Goal: Complete application form

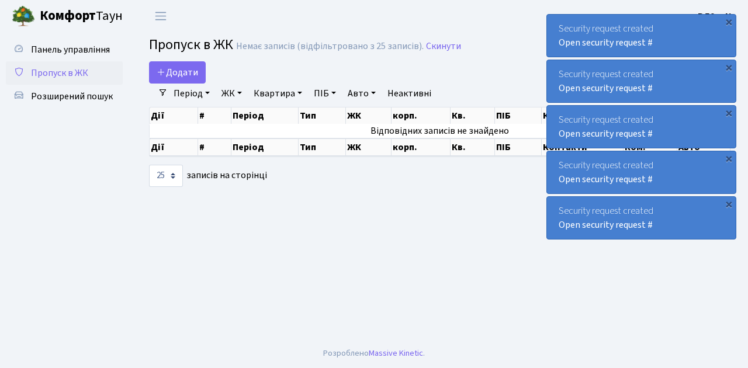
select select "25"
click at [180, 71] on span "Додати" at bounding box center [177, 72] width 41 height 13
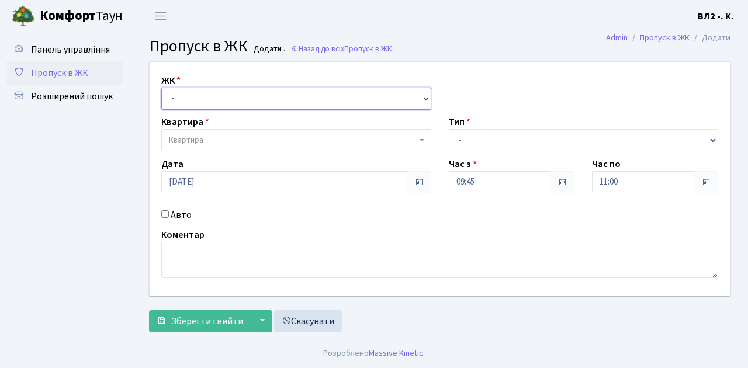
click at [425, 97] on select "- ВЛ1, Ужгородський пров., 4/1 ВЛ2, Голосіївський просп., 76 ВЛ3, пр.Голосіївсь…" at bounding box center [296, 99] width 270 height 22
select select "317"
click at [161, 88] on select "- ВЛ1, Ужгородський пров., 4/1 ВЛ2, Голосіївський просп., 76 ВЛ3, пр.Голосіївсь…" at bounding box center [296, 99] width 270 height 22
select select
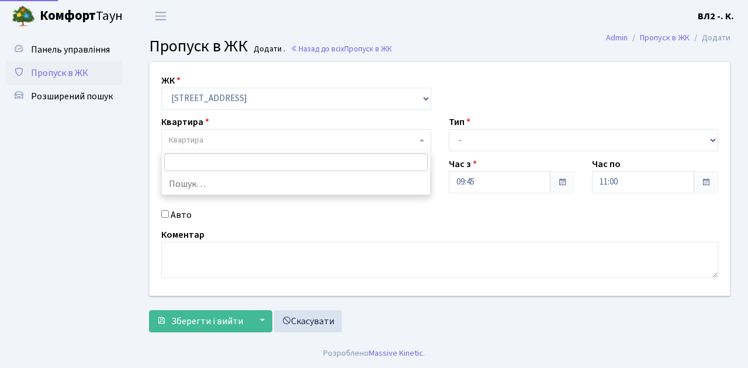
click at [419, 140] on b at bounding box center [421, 140] width 5 height 2
type input "79"
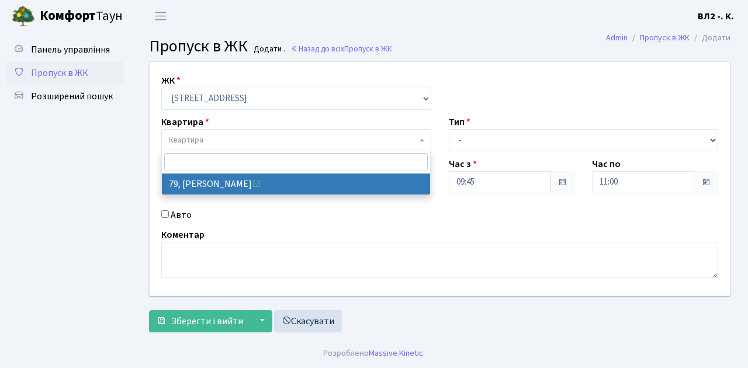
select select "38176"
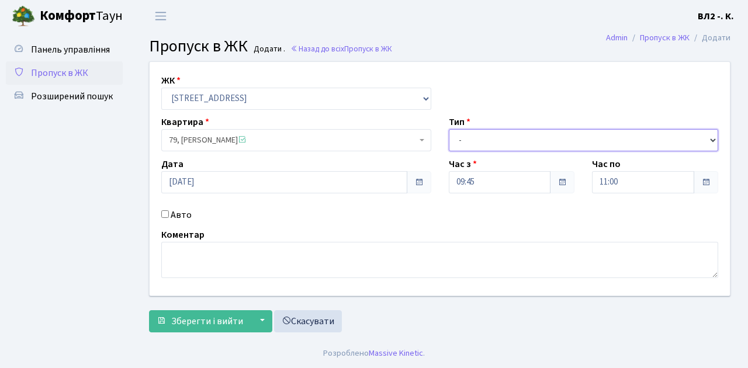
click at [711, 138] on select "- Доставка Таксі Гості Сервіс" at bounding box center [584, 140] width 270 height 22
select select "1"
click at [449, 129] on select "- Доставка Таксі Гості Сервіс" at bounding box center [584, 140] width 270 height 22
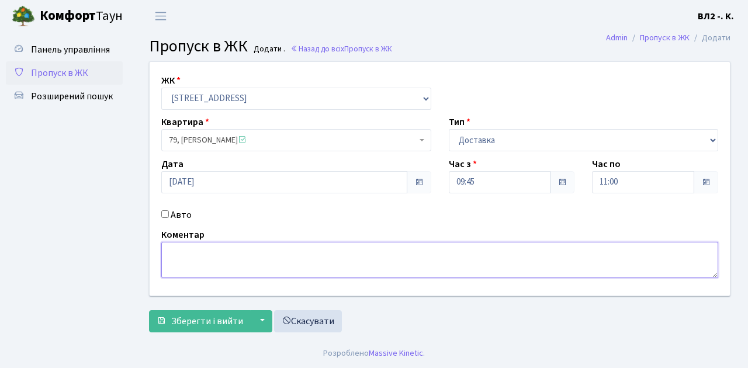
click at [171, 245] on textarea at bounding box center [439, 260] width 557 height 36
type textarea "Glovo 9-54"
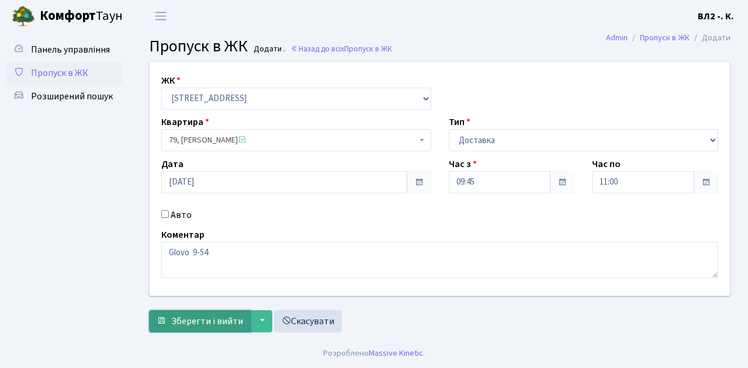
click at [170, 324] on button "Зберегти і вийти" at bounding box center [200, 321] width 102 height 22
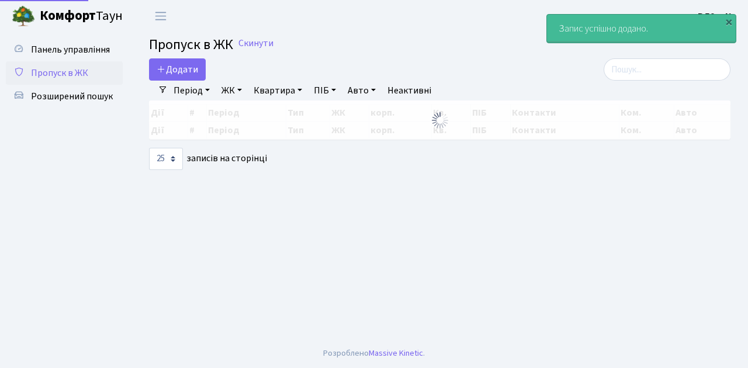
select select "25"
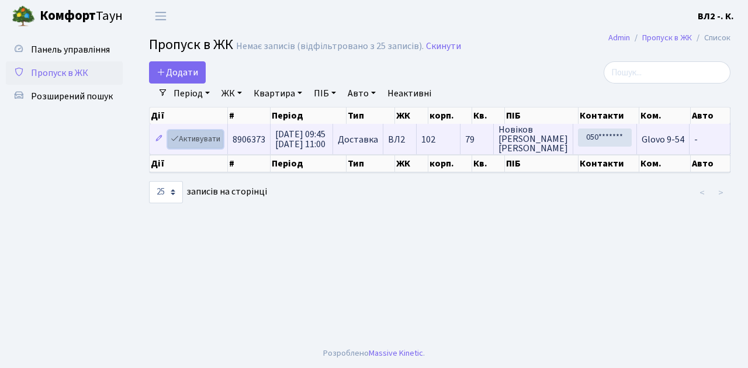
click at [217, 145] on link "Активувати" at bounding box center [195, 139] width 55 height 18
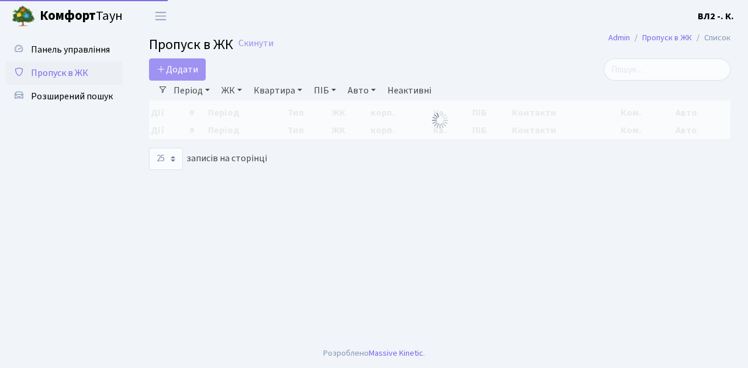
select select "25"
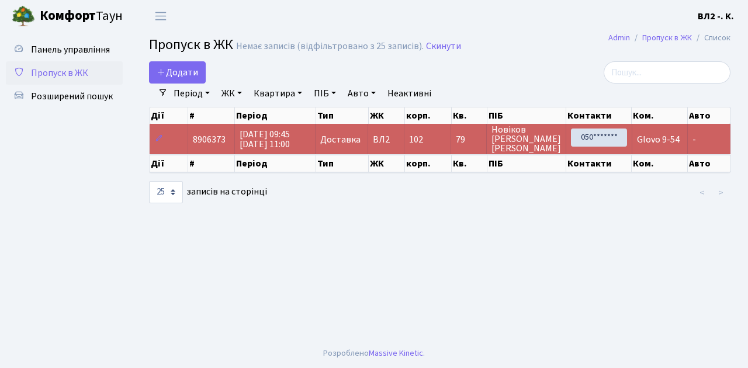
click at [359, 287] on main "Admin Пропуск в ЖК Список Пропуск в ЖК Немає записів (відфільтровано з 25 запис…" at bounding box center [439, 185] width 616 height 307
